Goal: Find specific page/section: Find specific page/section

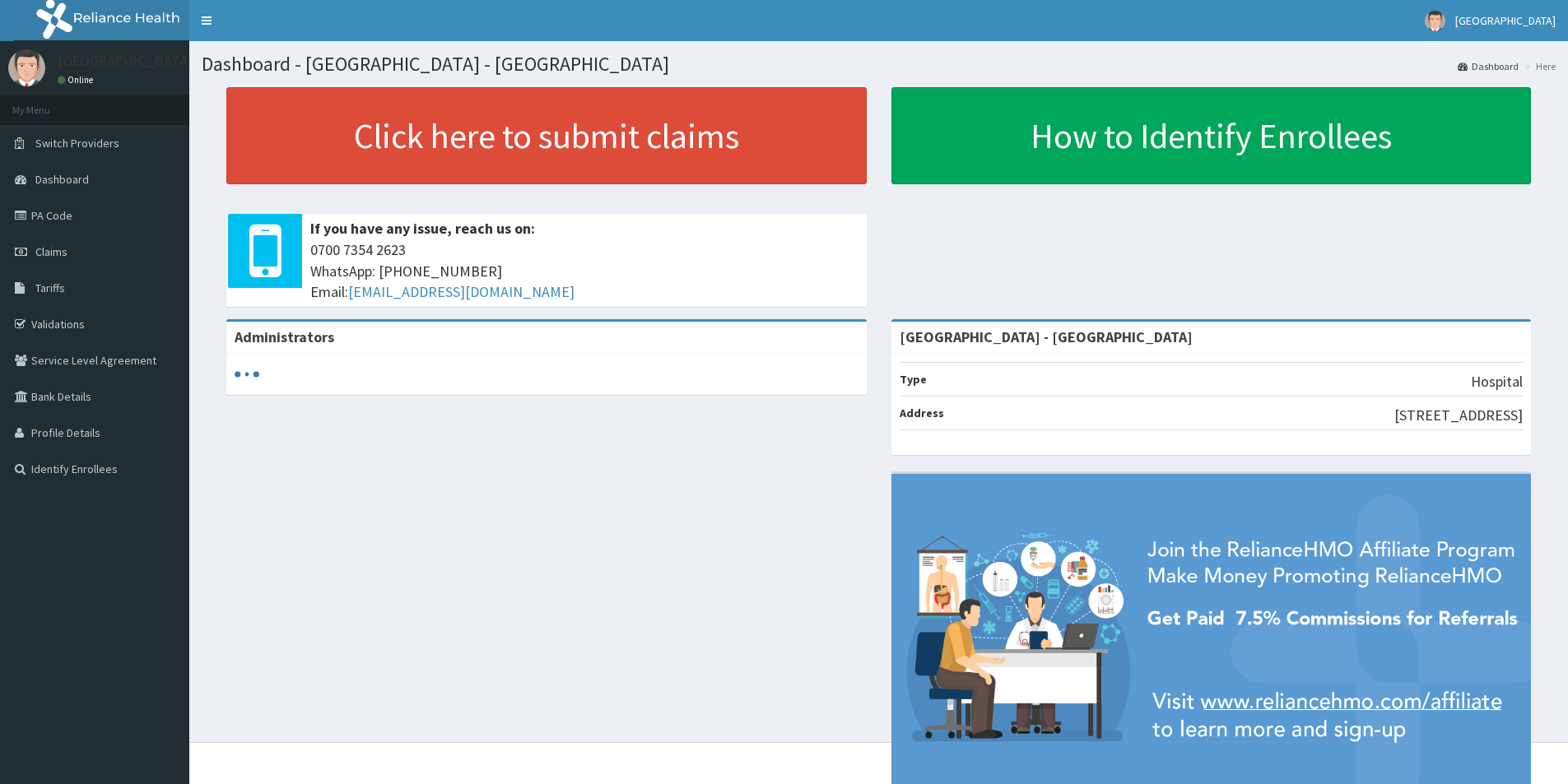
click at [61, 224] on link "PA Code" at bounding box center [95, 215] width 190 height 36
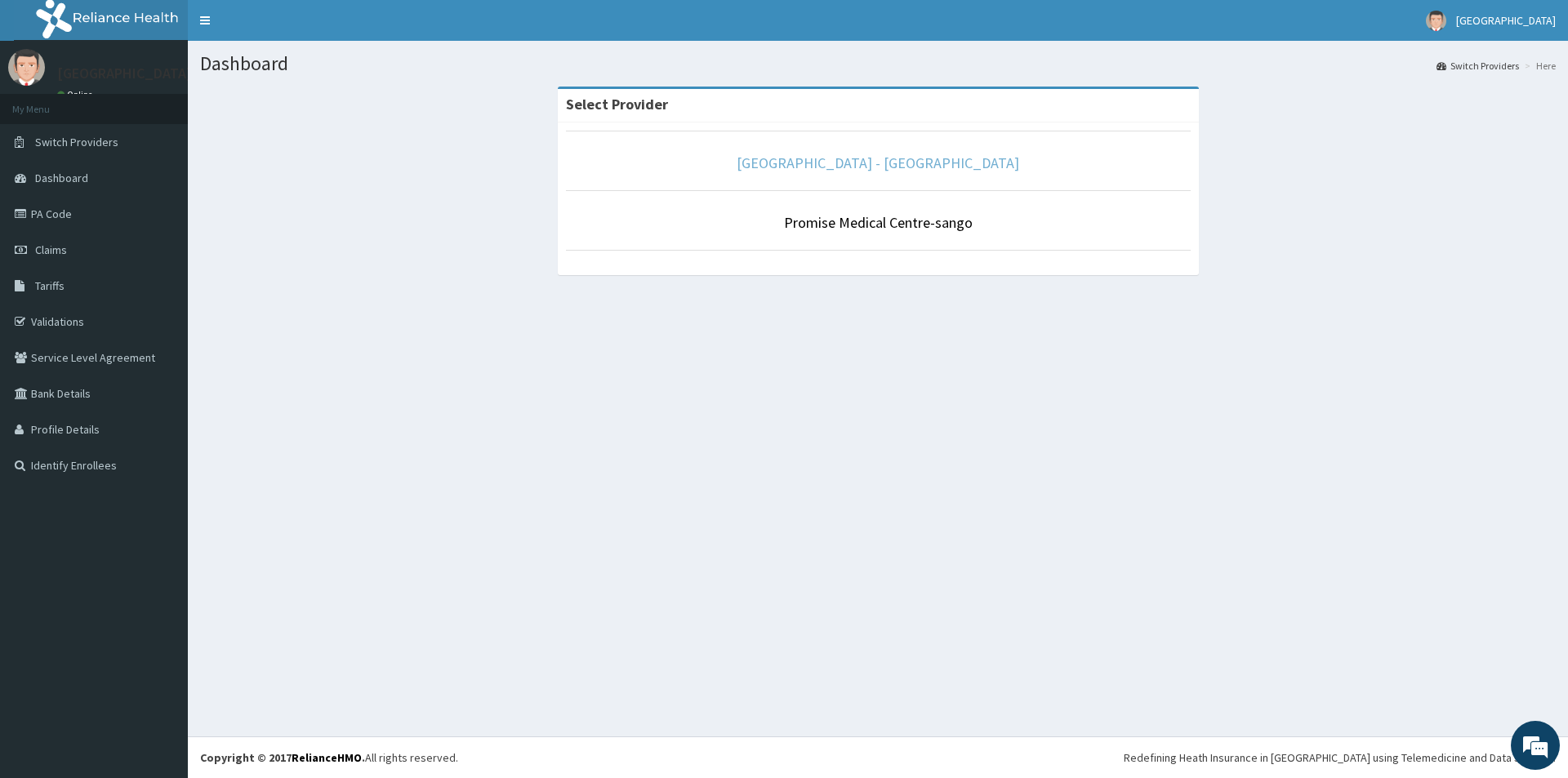
click at [835, 160] on link "[GEOGRAPHIC_DATA] - [GEOGRAPHIC_DATA]" at bounding box center [877, 163] width 282 height 19
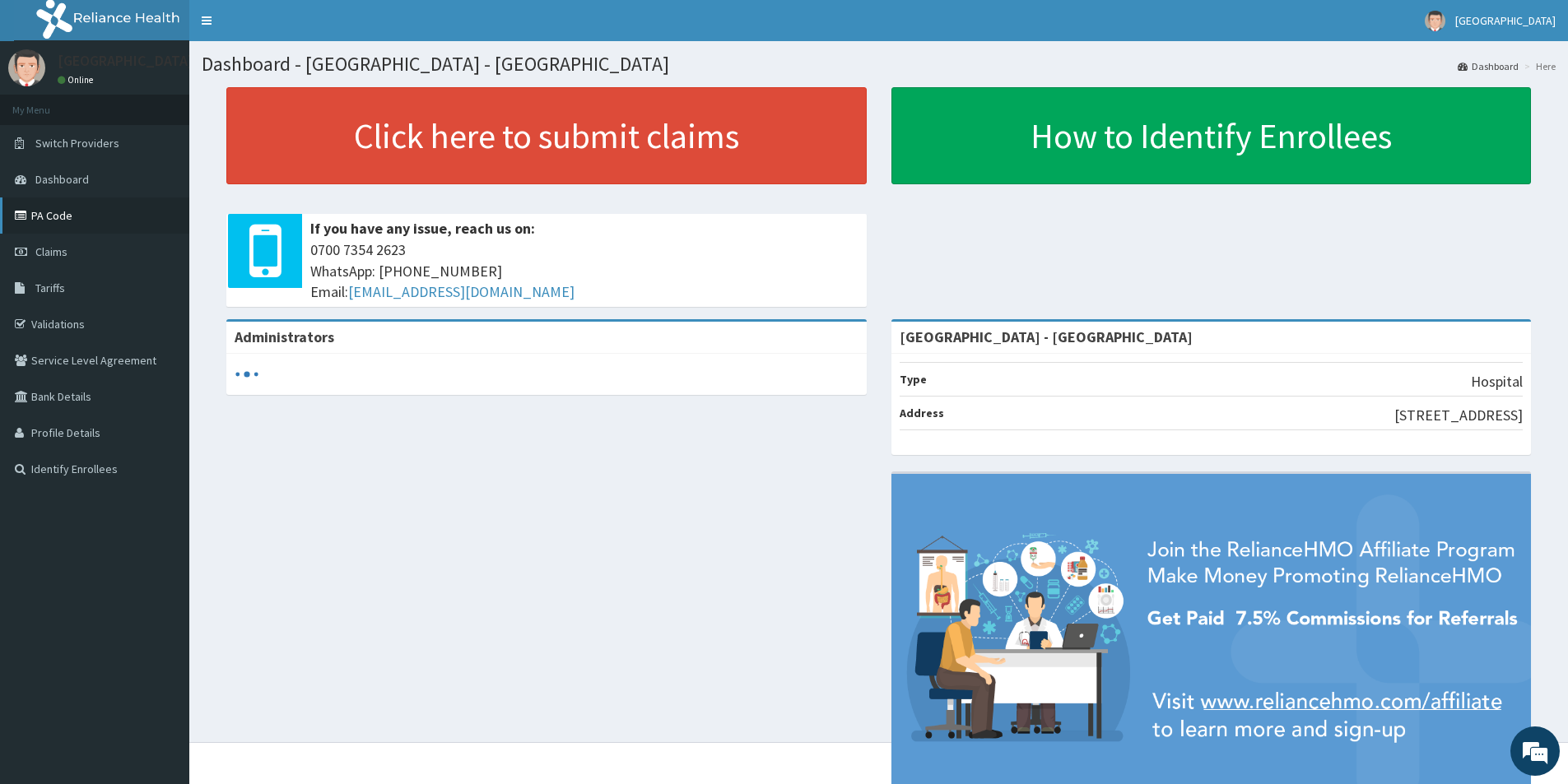
click at [67, 208] on link "PA Code" at bounding box center [95, 215] width 190 height 36
